Goal: Task Accomplishment & Management: Manage account settings

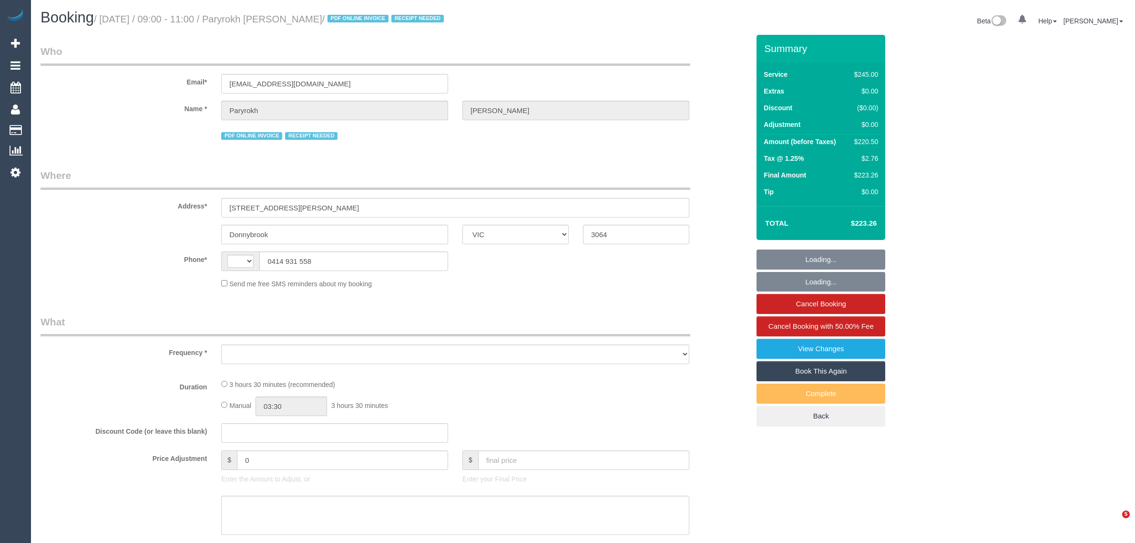
select select "VIC"
select select "string:AU"
select select "string:stripe-pm_1RIkwB2GScqysDRVO7FxyKXl"
select select "number:29"
select select "number:14"
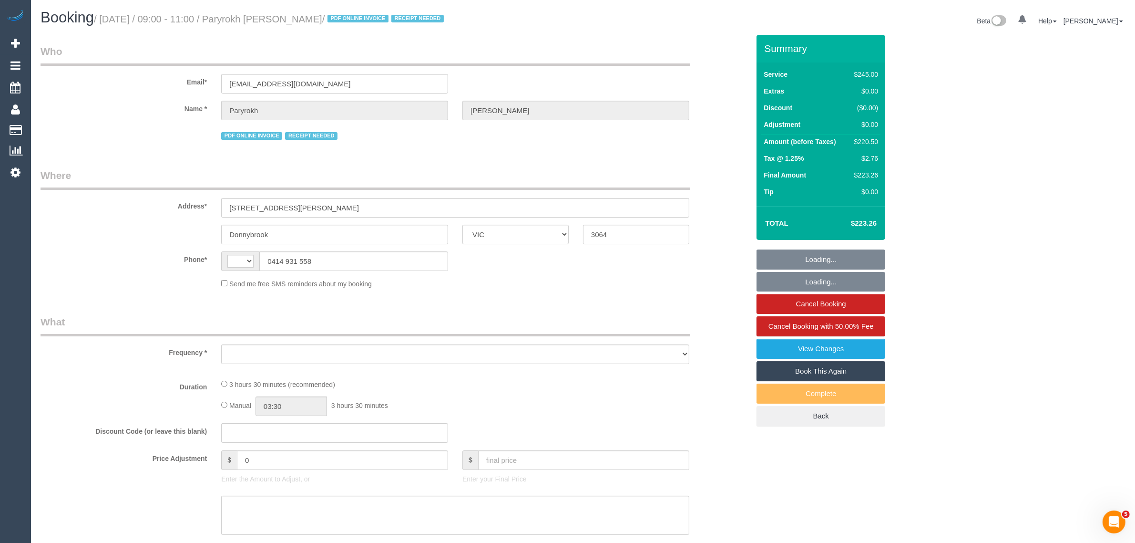
select select "number:19"
select select "number:22"
select select "number:34"
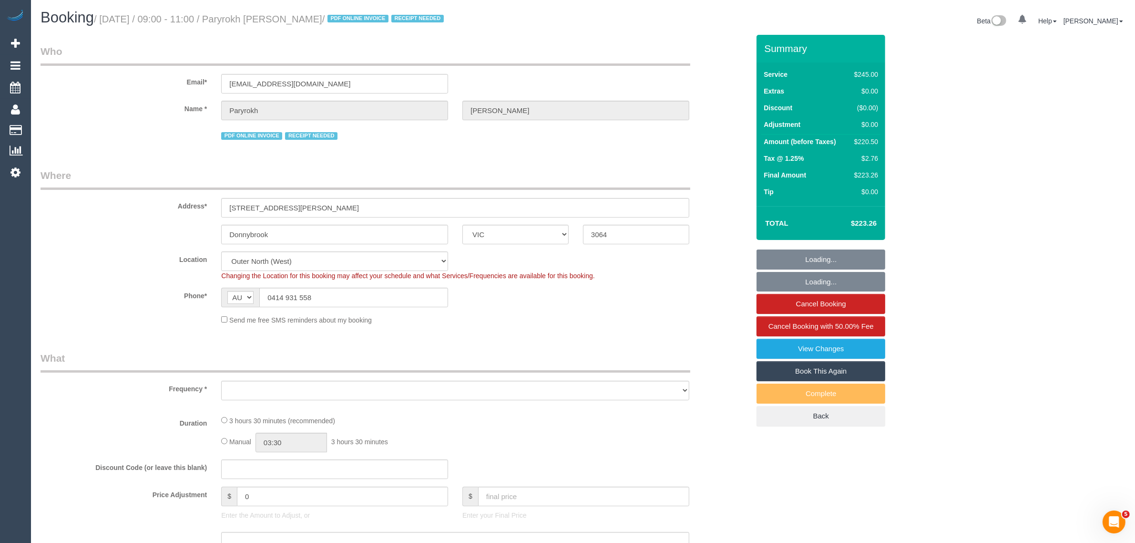
select select "object:878"
select select "210"
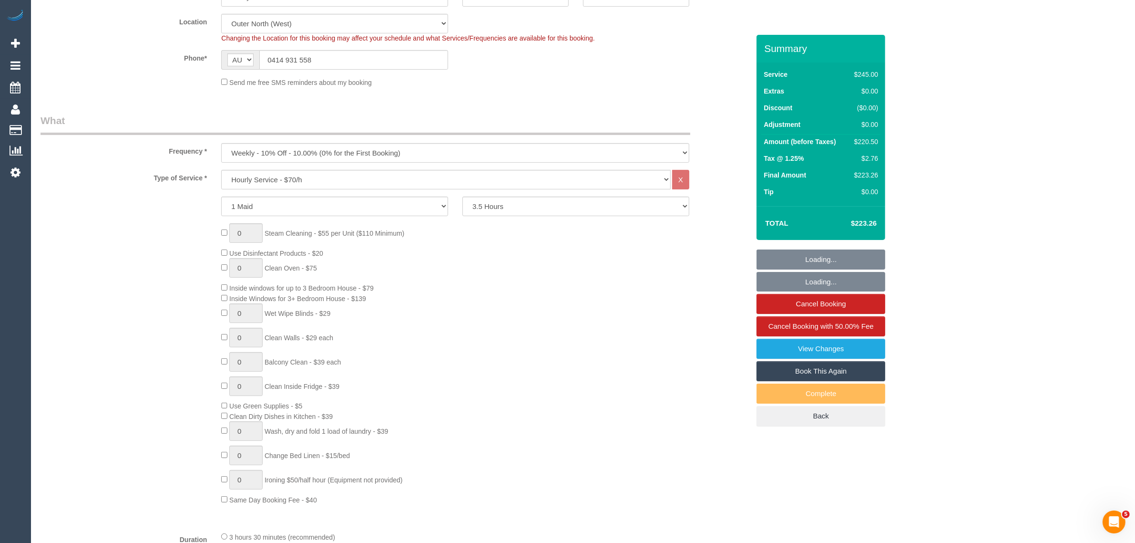
select select "object:1275"
click at [642, 206] on select "2 Hours 2.5 Hours 3 Hours 3.5 Hours 4 Hours 4.5 Hours 5 Hours 5.5 Hours 6 Hours…" at bounding box center [576, 206] width 227 height 20
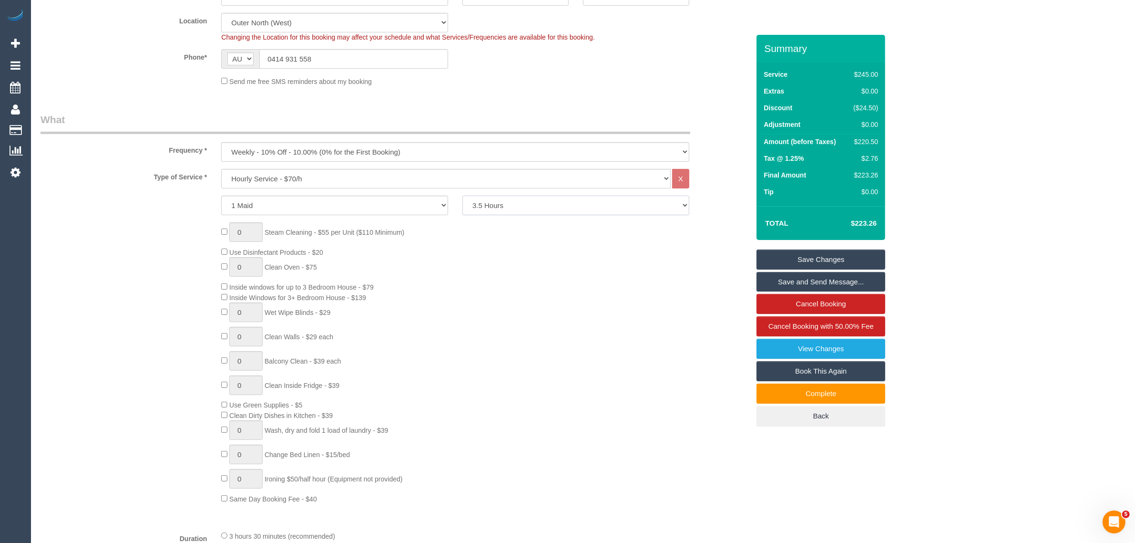
select select "180"
click at [463, 196] on select "2 Hours 2.5 Hours 3 Hours 3.5 Hours 4 Hours 4.5 Hours 5 Hours 5.5 Hours 6 Hours…" at bounding box center [576, 206] width 227 height 20
click at [621, 92] on fieldset "Where Address* 16 Viola Street Donnybrook ACT NSW NT QLD SA TAS VIC WA 3064 Loc…" at bounding box center [395, 12] width 709 height 164
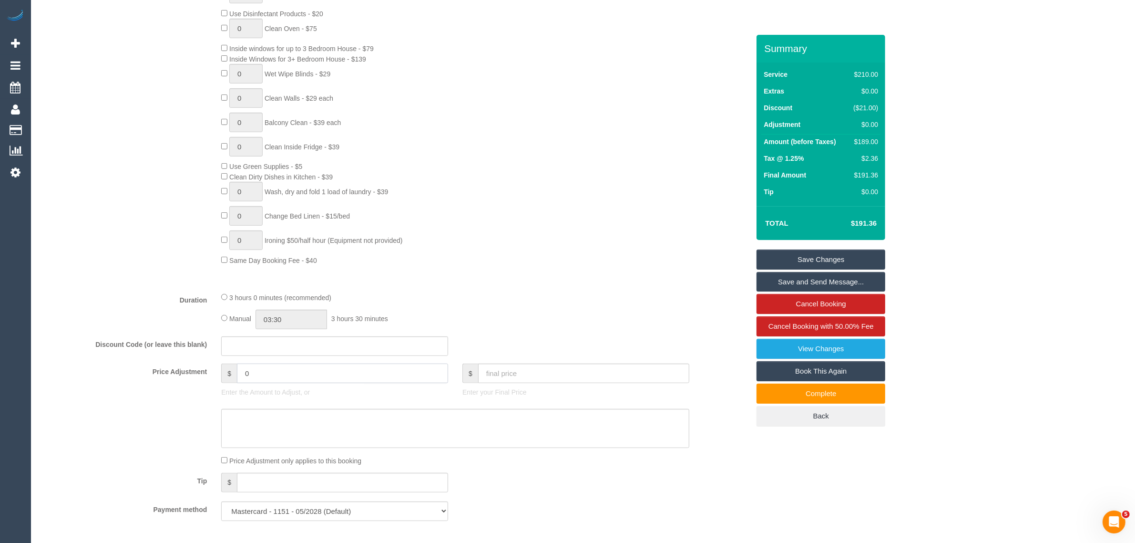
click at [329, 379] on input "0" at bounding box center [342, 373] width 211 height 20
type input "17.5"
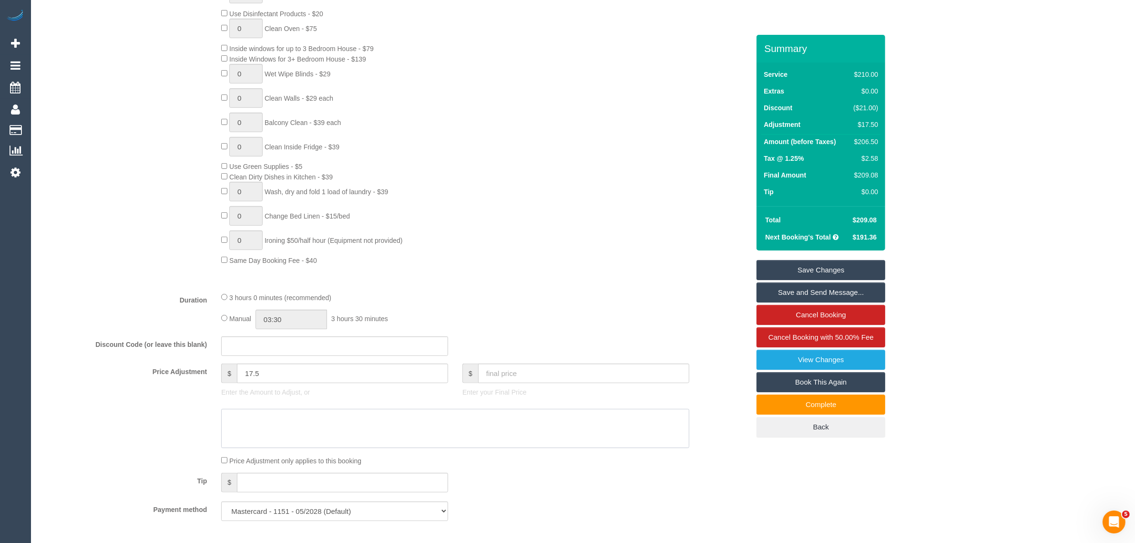
click at [294, 423] on textarea at bounding box center [455, 428] width 468 height 39
click at [262, 415] on textarea at bounding box center [455, 428] width 468 height 39
type textarea "15mins - customer confirmed they only stayed for 3h15mins via txt - KA"
paste textarea "15mins - customer confirmed they only stayed for 3h15mins via txt - KA"
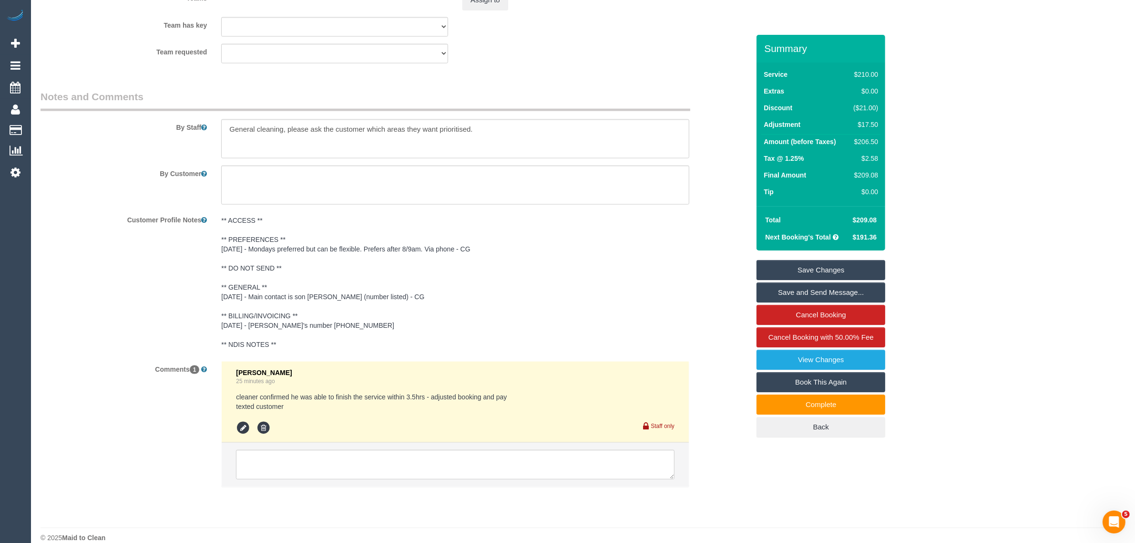
scroll to position [1526, 0]
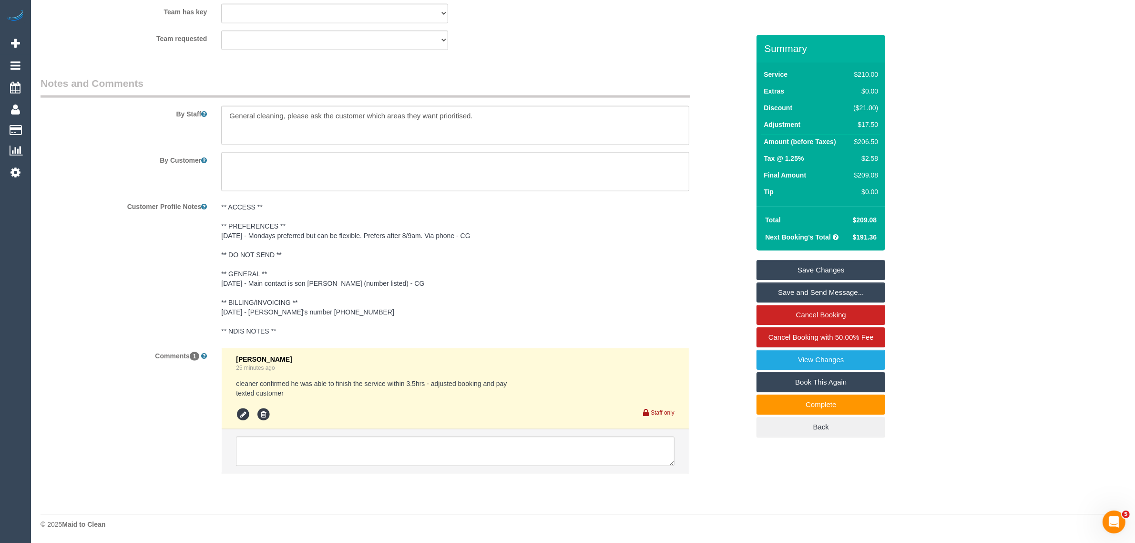
type textarea "15mins - customer confirmed they only stayed for 3h15mins via txt - KA"
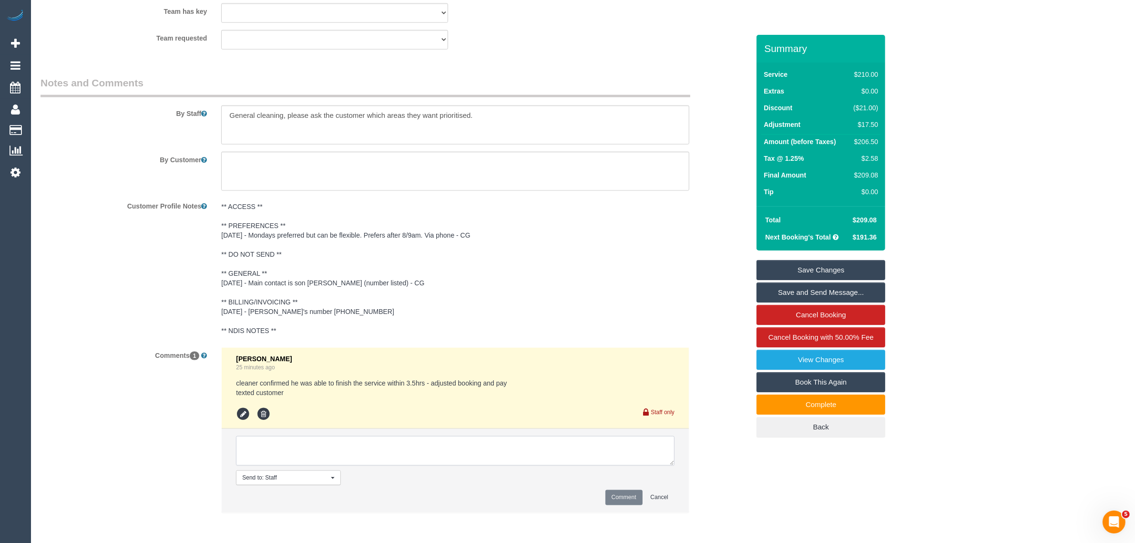
click at [521, 439] on textarea at bounding box center [455, 451] width 439 height 30
paste textarea "15mins - customer confirmed they only stayed for 3h15mins via txt - KA"
type textarea "15mins - customer confirmed they only stayed for 3h15mins via txt - KA"
click at [609, 496] on button "Comment" at bounding box center [624, 497] width 37 height 15
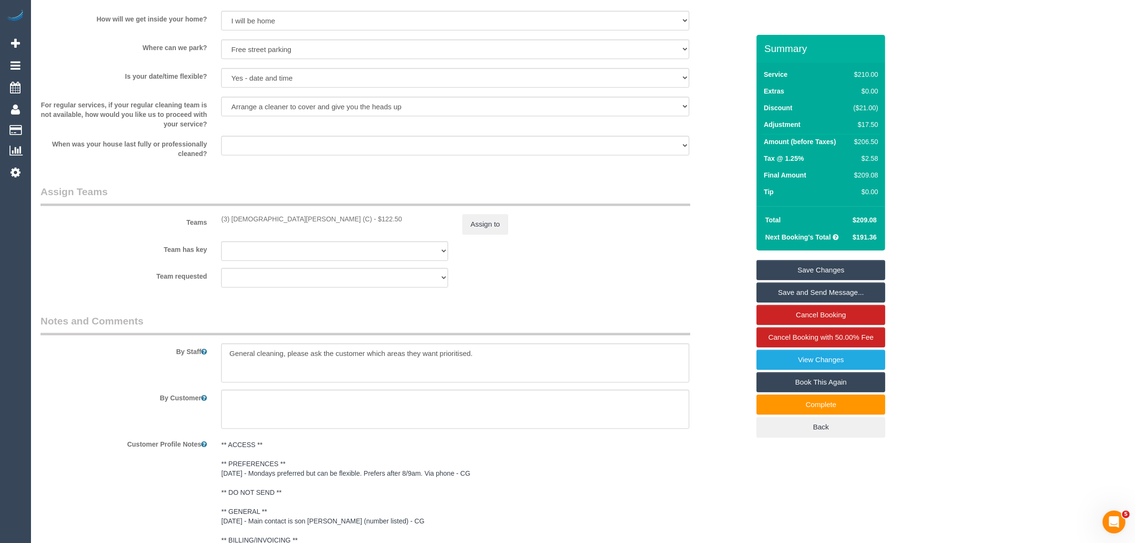
scroll to position [1288, 0]
click at [497, 224] on button "Assign to" at bounding box center [486, 225] width 46 height 20
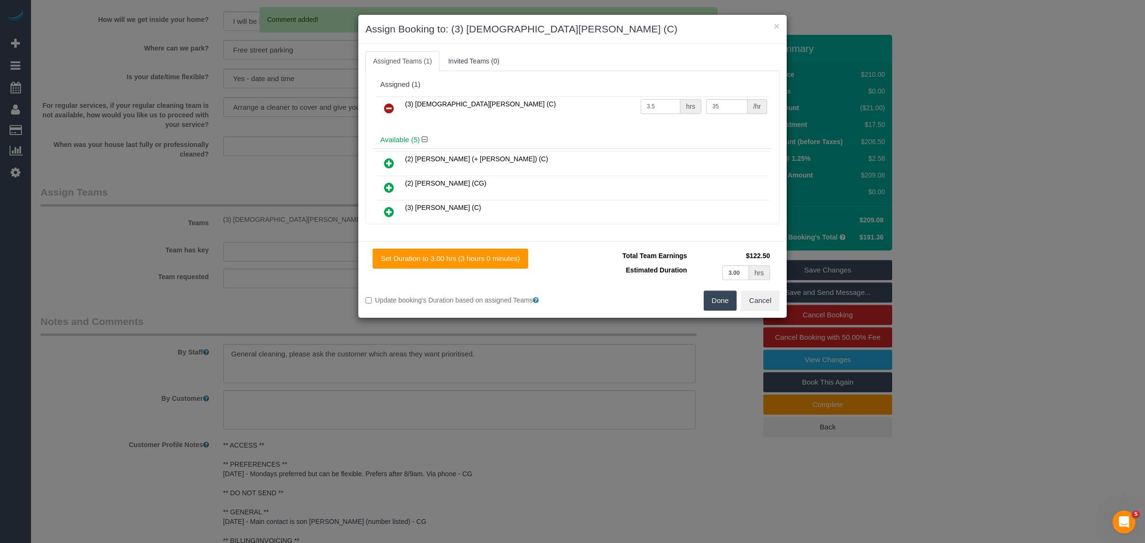
click at [653, 105] on input "3.5" at bounding box center [660, 106] width 40 height 15
type input "3.25"
click at [709, 306] on button "Done" at bounding box center [719, 300] width 33 height 20
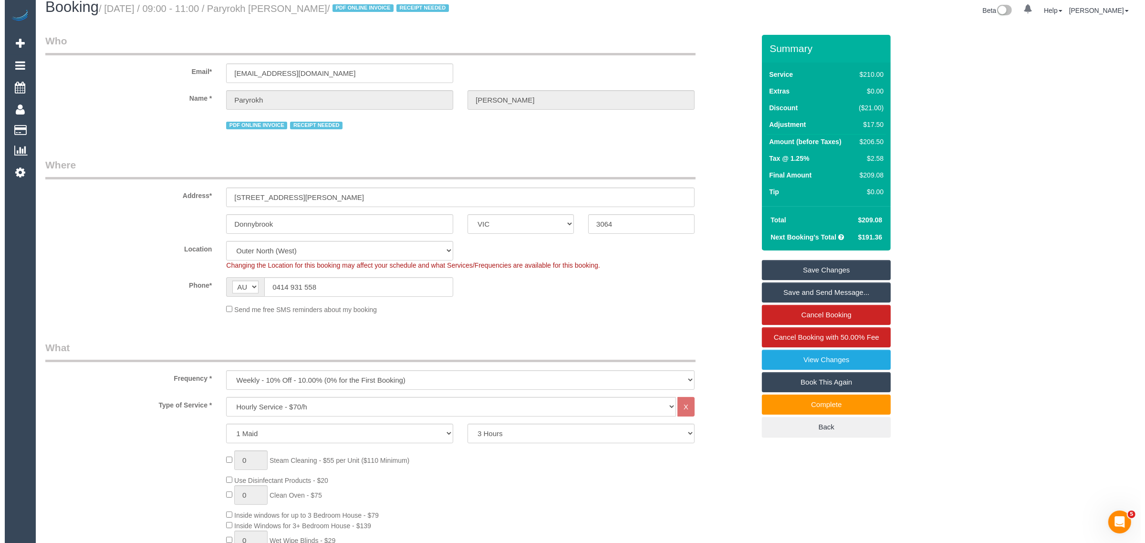
scroll to position [0, 0]
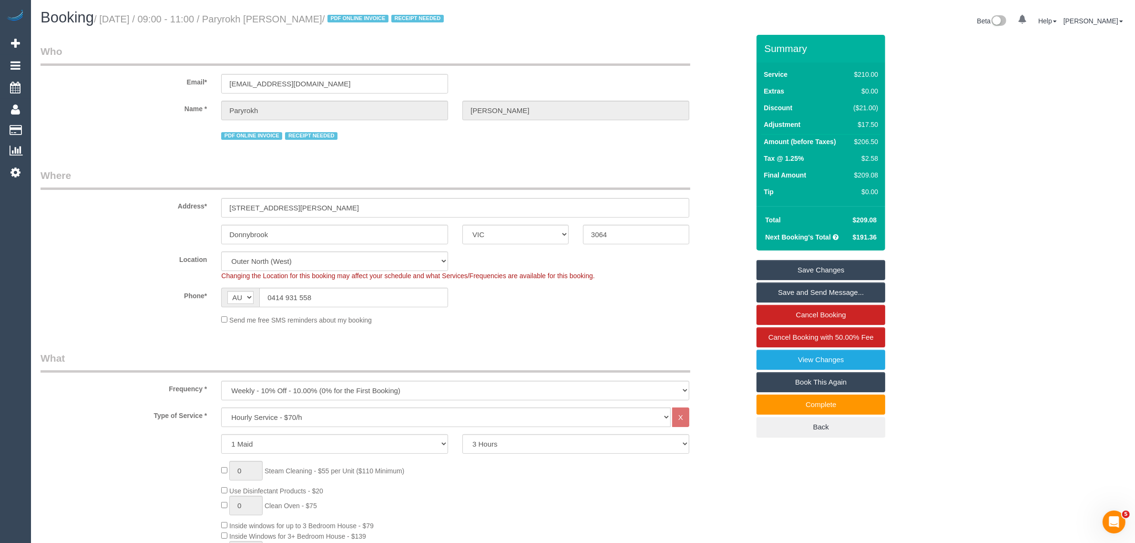
click at [804, 273] on link "Save Changes" at bounding box center [821, 270] width 129 height 20
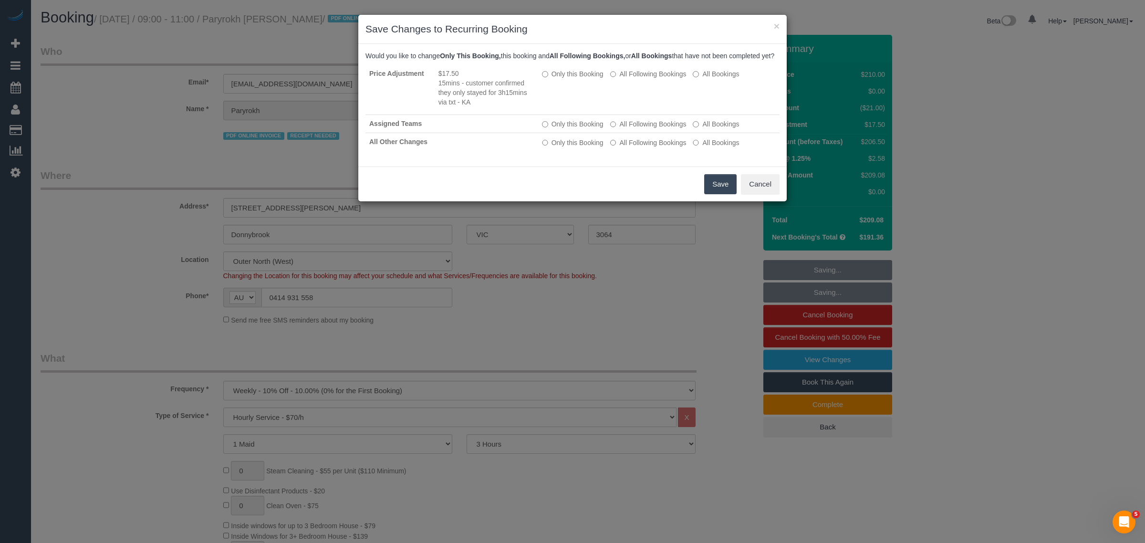
click at [707, 191] on button "Save" at bounding box center [720, 184] width 32 height 20
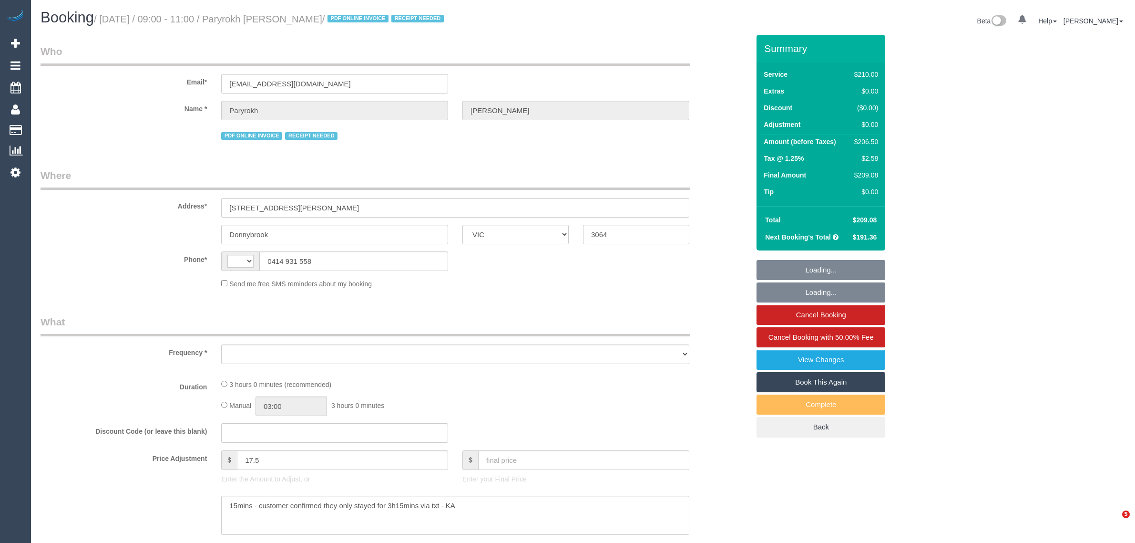
select select "VIC"
select select "string:AU"
select select "string:stripe-pm_1RIkwB2GScqysDRVO7FxyKXl"
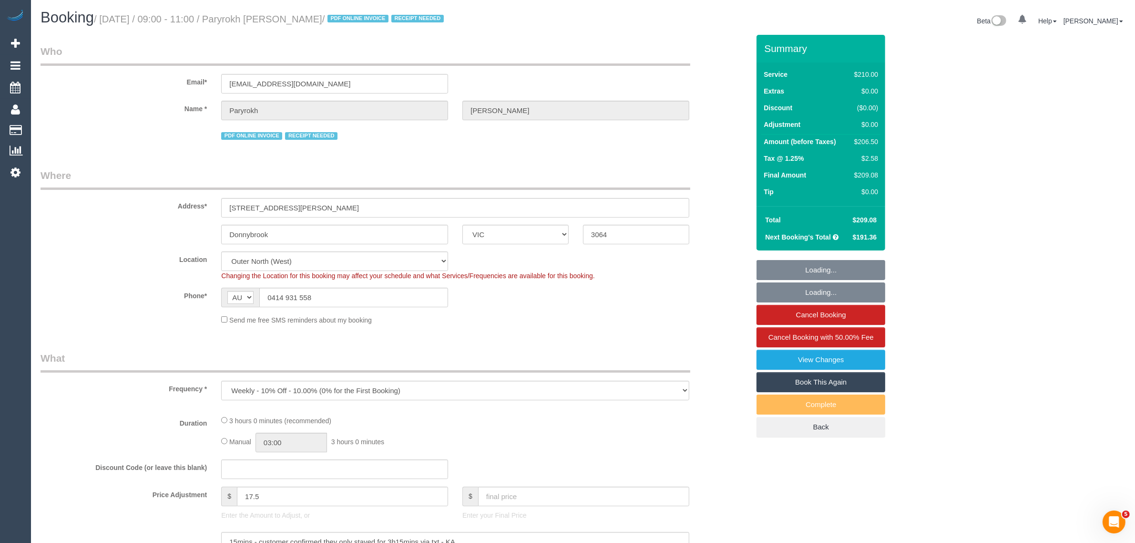
select select "object:589"
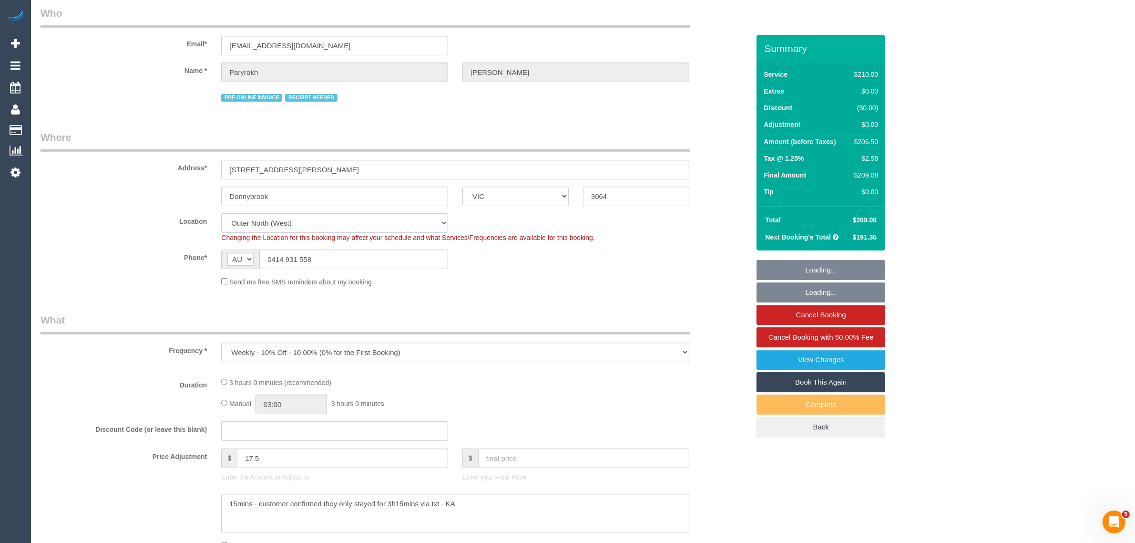
select select "180"
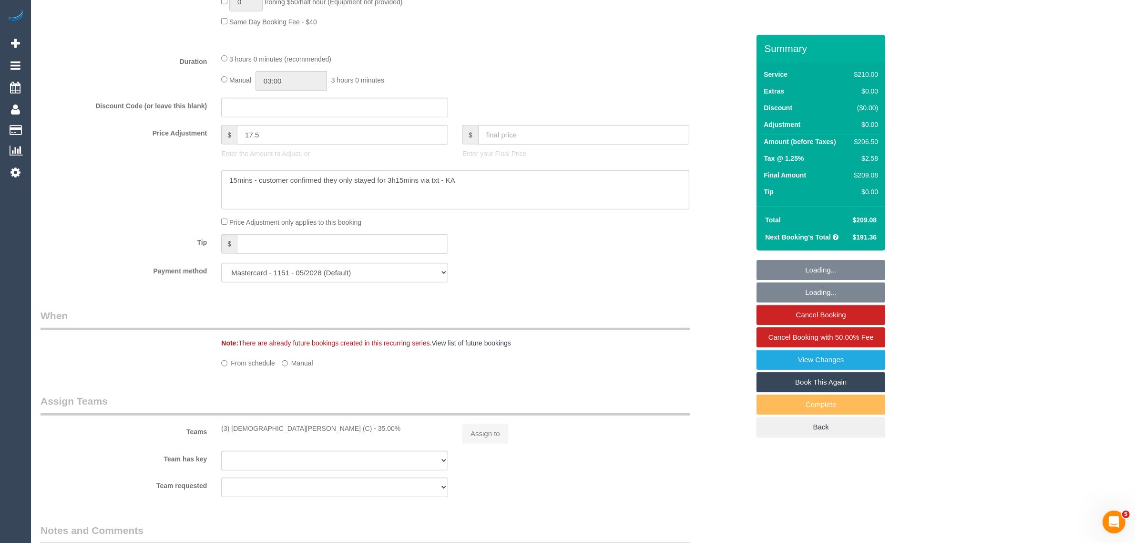
select select "object:762"
select select "number:29"
select select "number:14"
select select "number:19"
select select "number:22"
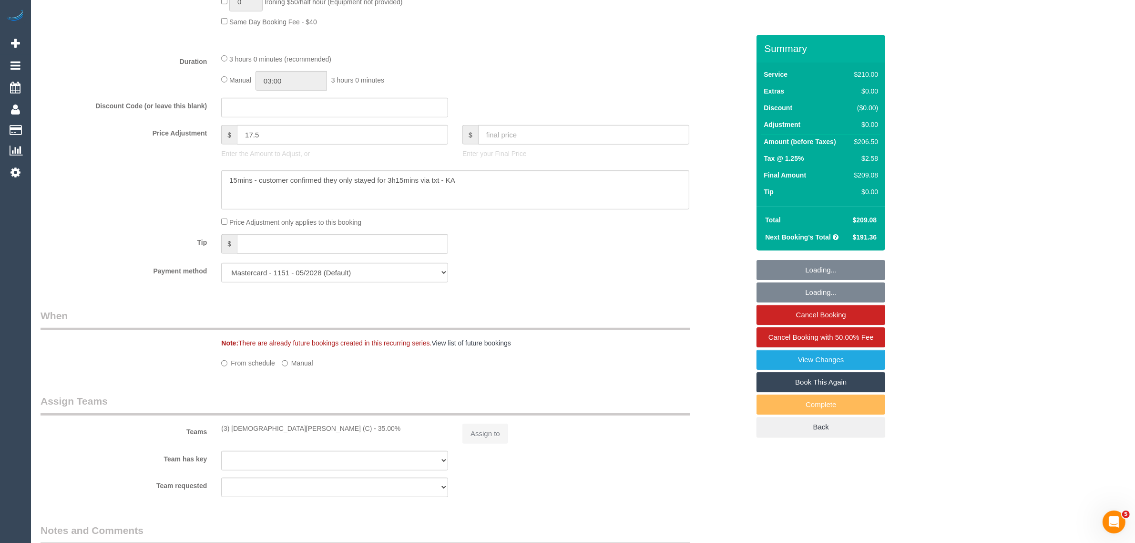
select select "number:34"
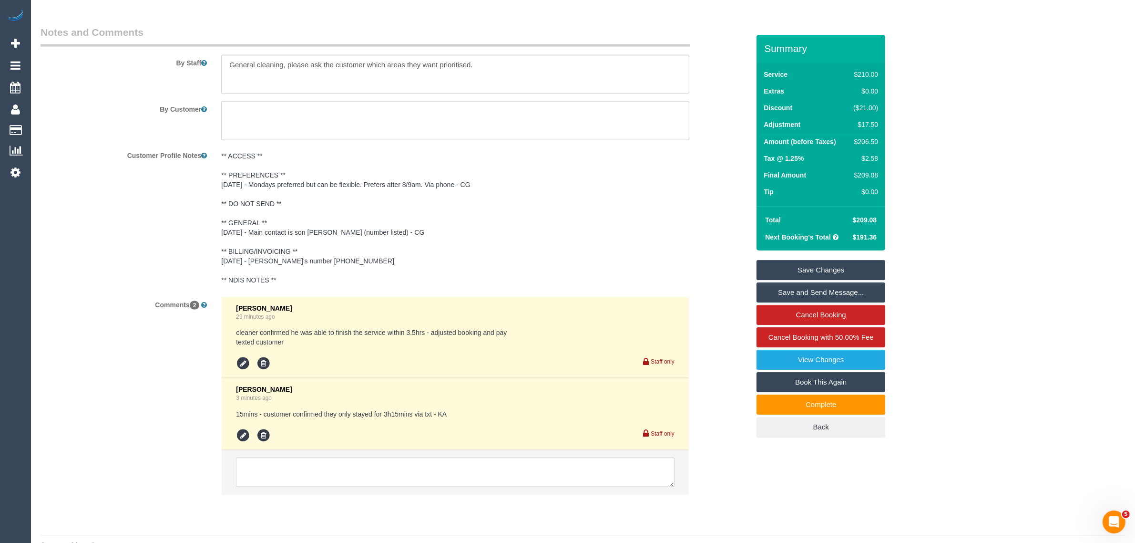
scroll to position [1598, 0]
